Goal: Transaction & Acquisition: Purchase product/service

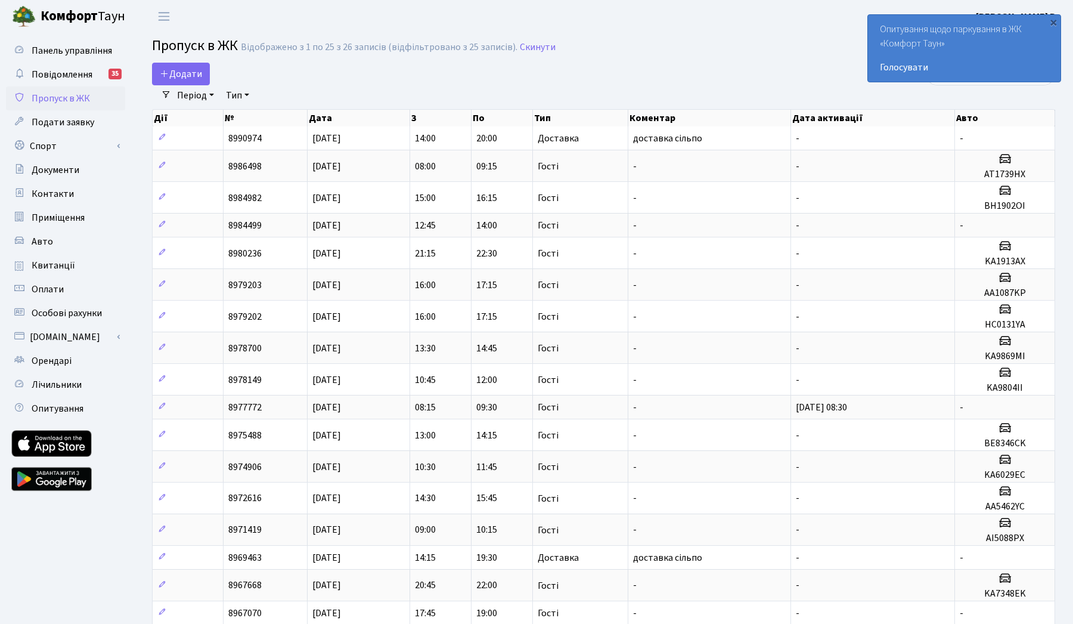
select select "25"
click at [59, 290] on span "Оплати" at bounding box center [48, 289] width 32 height 13
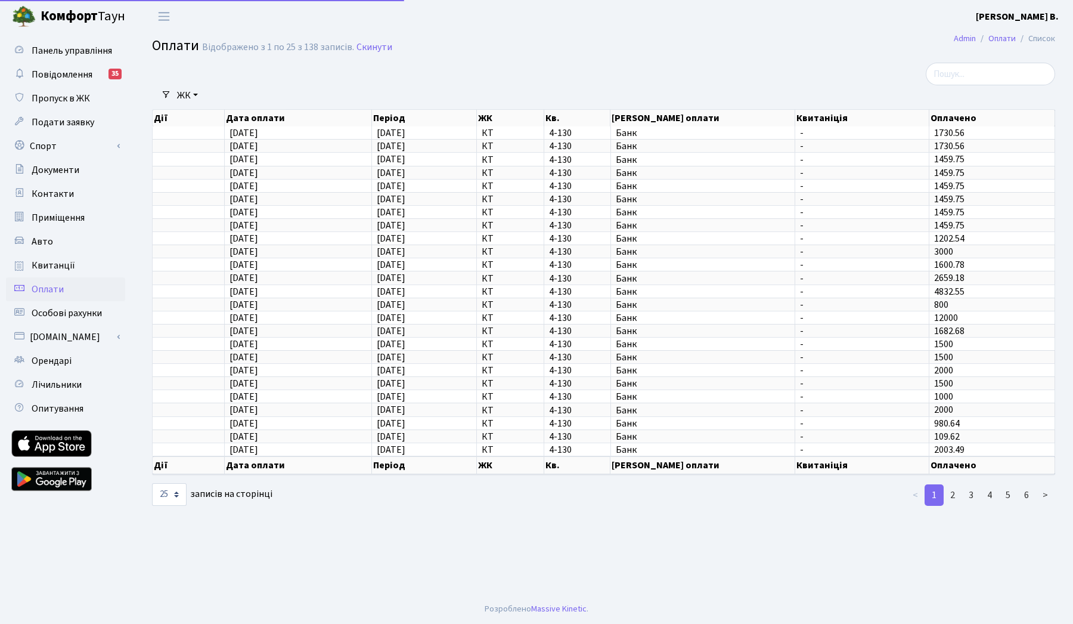
select select "25"
click at [64, 312] on span "Особові рахунки" at bounding box center [67, 312] width 70 height 13
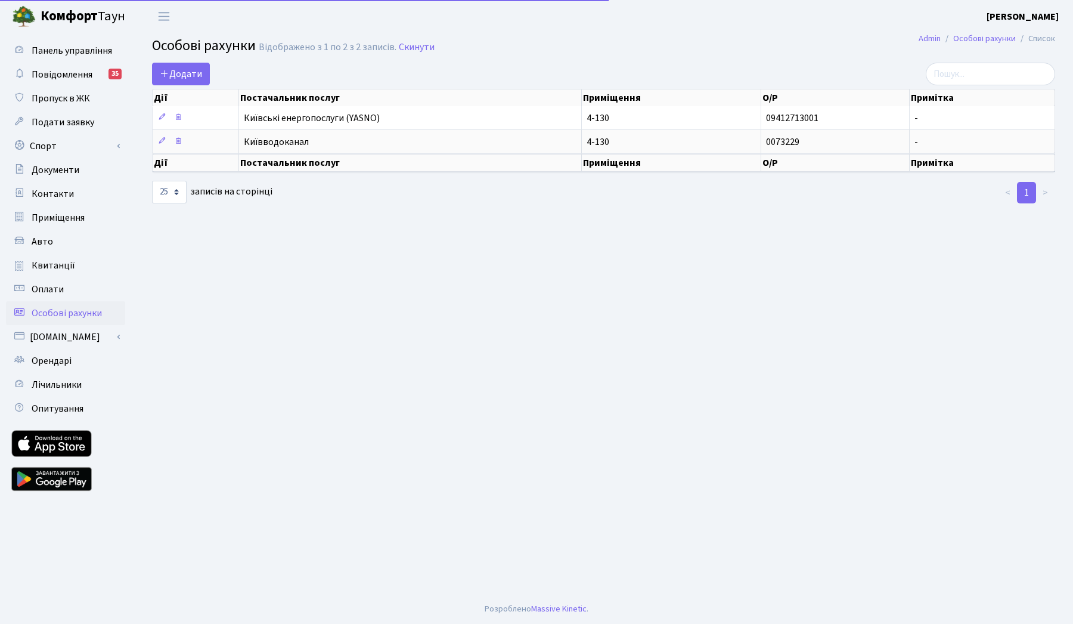
select select "25"
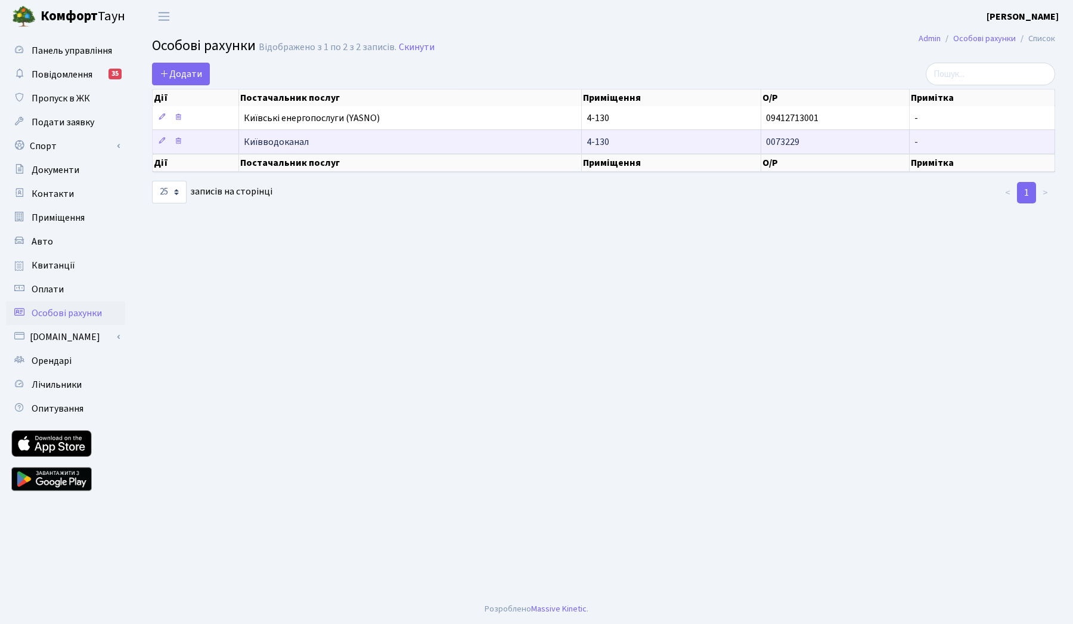
click at [306, 147] on span "Київводоканал" at bounding box center [410, 142] width 332 height 10
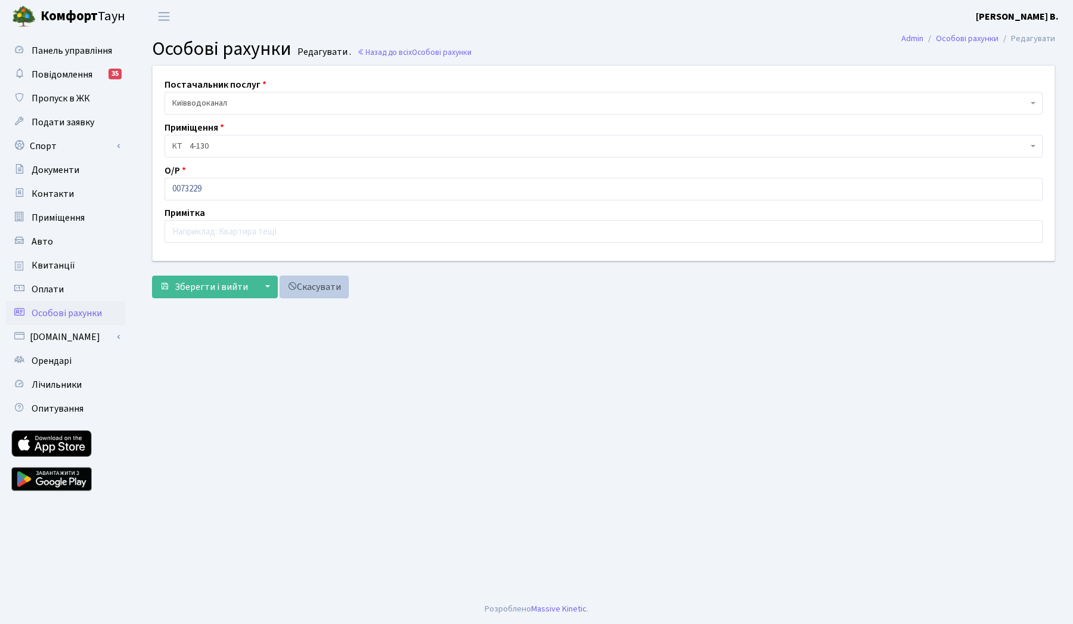
click at [328, 286] on link "Скасувати" at bounding box center [314, 286] width 69 height 23
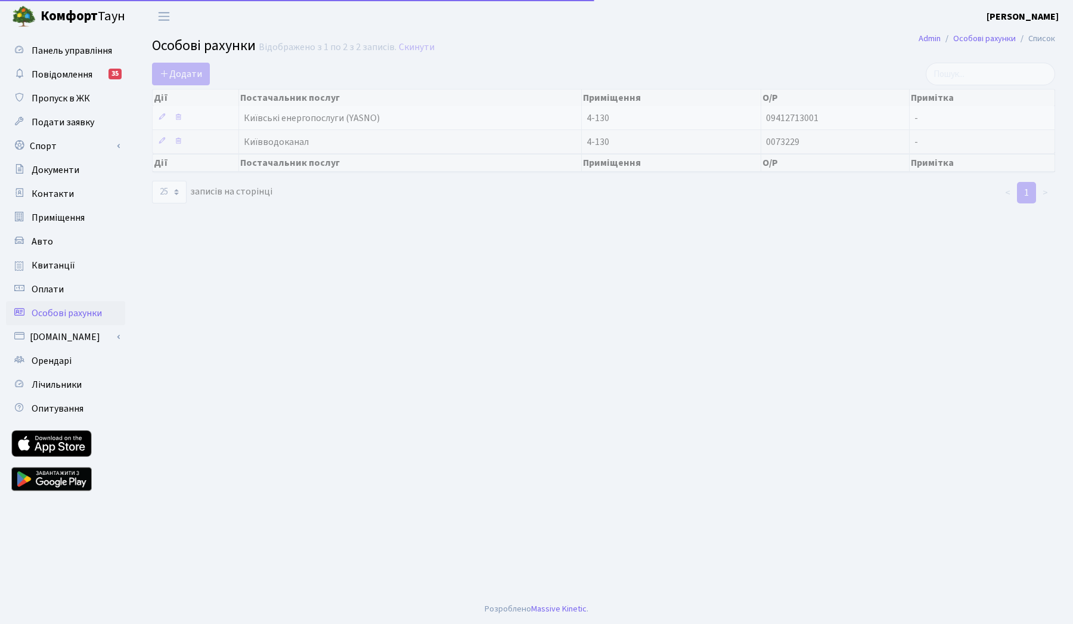
select select "25"
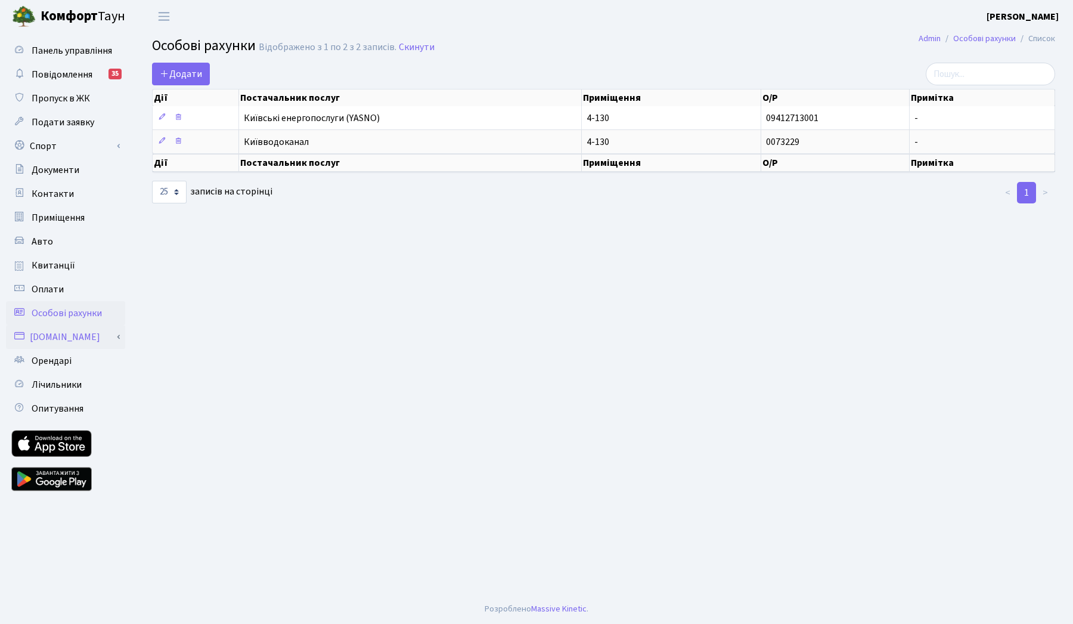
click at [59, 342] on link "[DOMAIN_NAME]" at bounding box center [65, 337] width 119 height 24
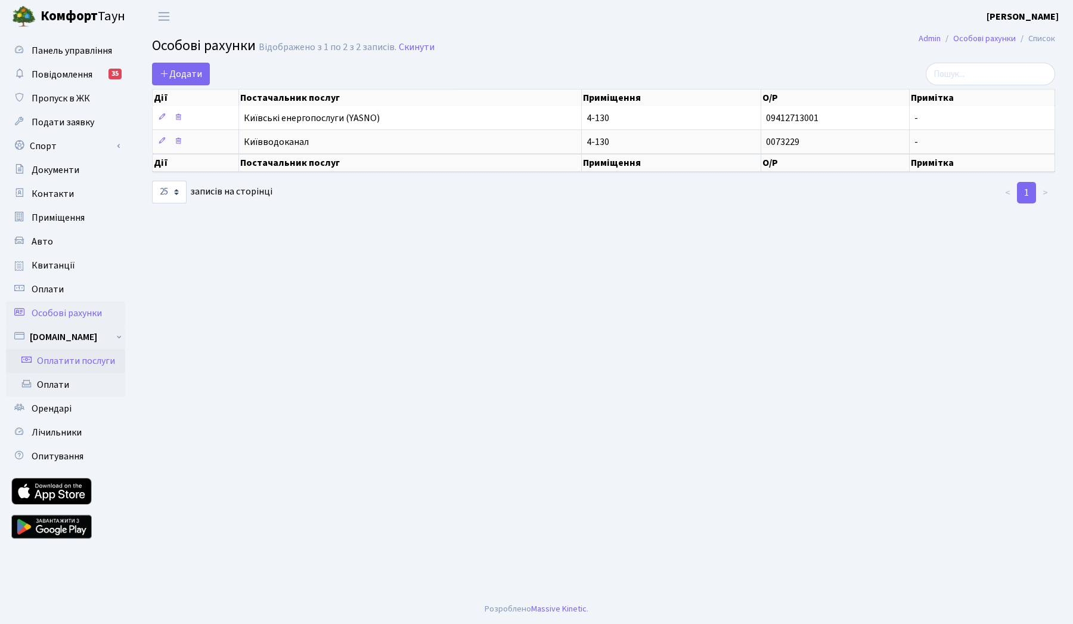
click at [64, 360] on link "Оплатити послуги" at bounding box center [65, 361] width 119 height 24
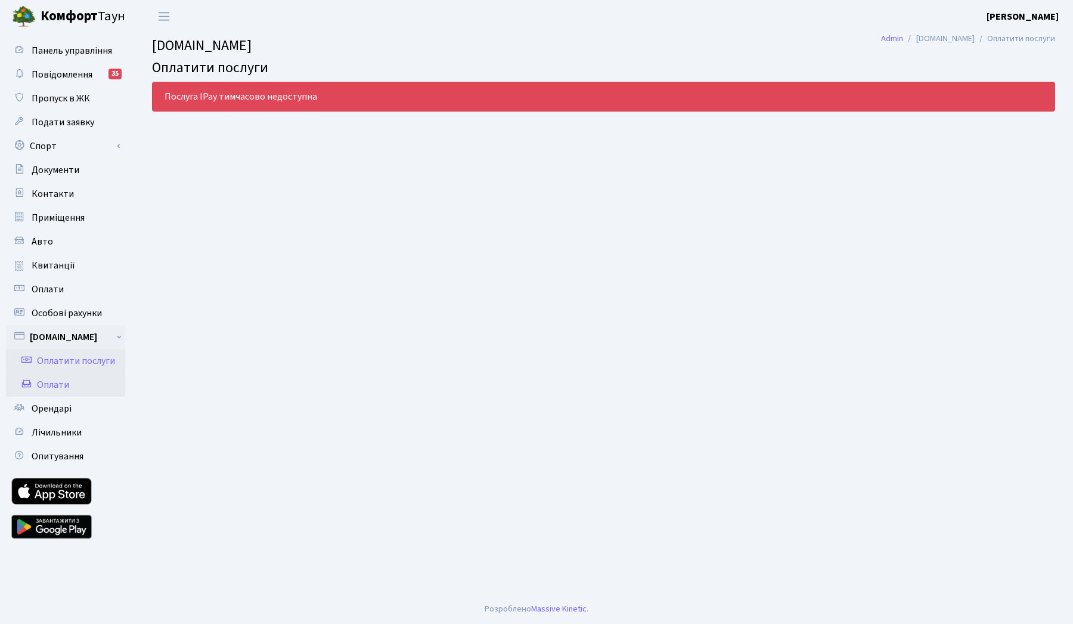
click at [61, 388] on link "Оплати" at bounding box center [65, 385] width 119 height 24
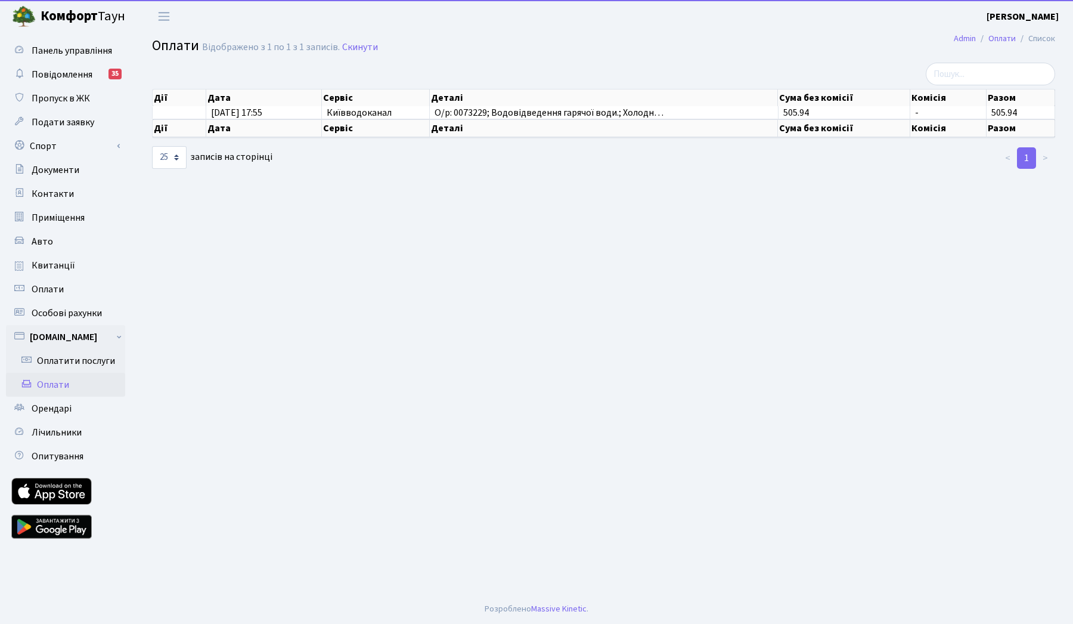
select select "25"
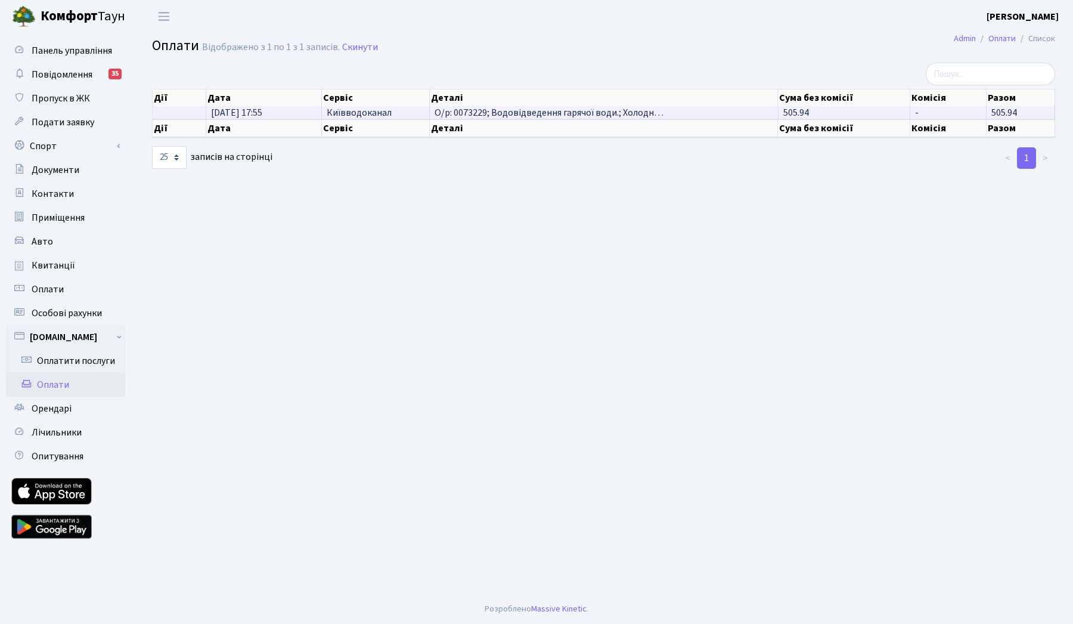
click at [438, 119] on span "О/р: 0073229; Водовідведення гарячої води.; Холодн…" at bounding box center [549, 112] width 229 height 13
click at [466, 119] on span "О/р: 0073229; Водовідведення гарячої води.; Холодн…" at bounding box center [549, 112] width 229 height 13
copy span "0073229"
